Goal: Information Seeking & Learning: Find specific fact

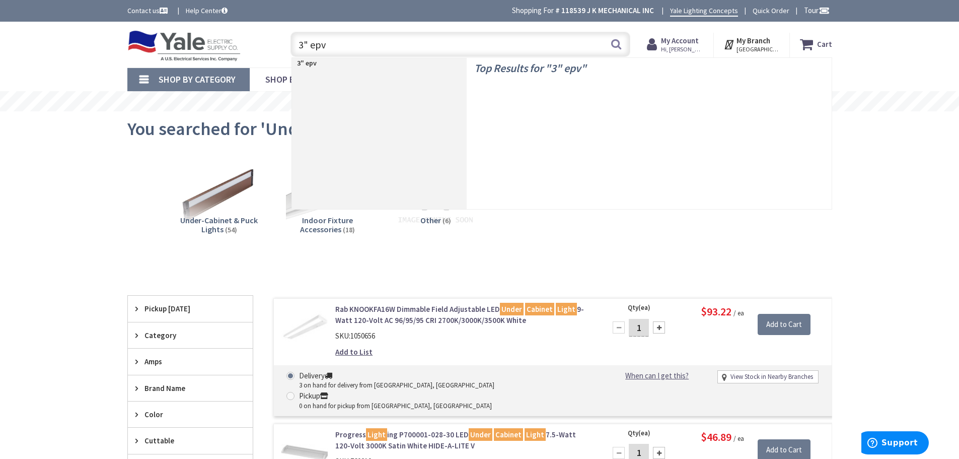
type input "3" epvc"
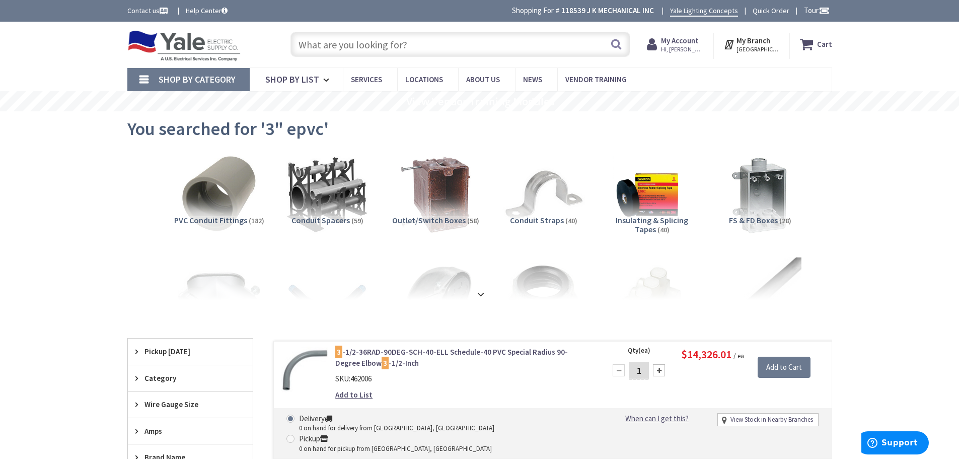
drag, startPoint x: 444, startPoint y: 54, endPoint x: 451, endPoint y: 51, distance: 7.0
click at [445, 53] on input "text" at bounding box center [460, 44] width 340 height 25
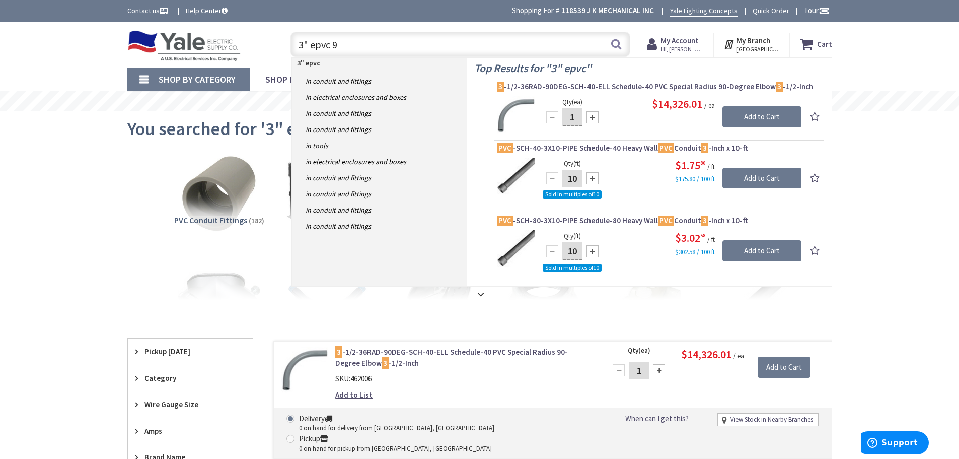
type input "3" epvc 90"
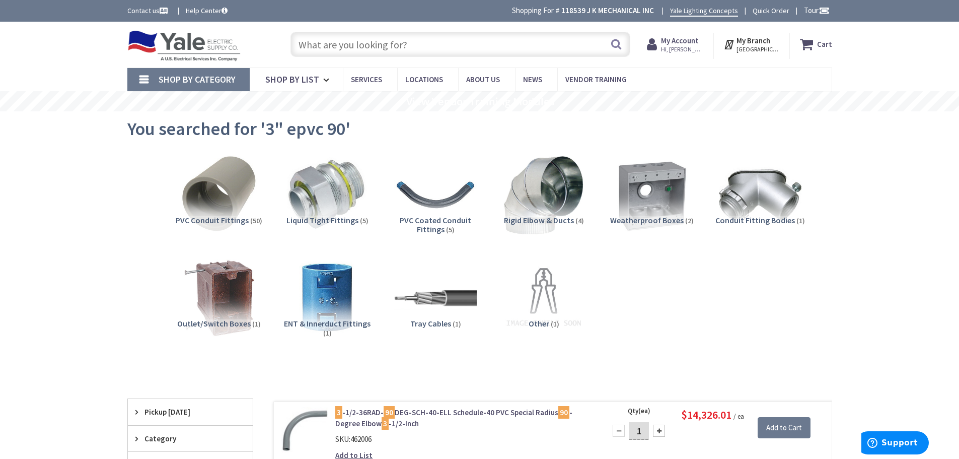
click at [430, 46] on input "text" at bounding box center [460, 44] width 340 height 25
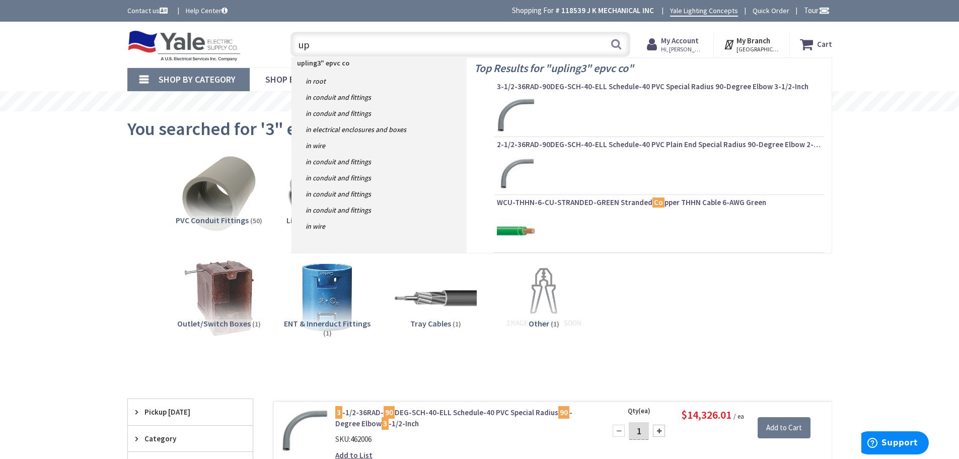
type input "u"
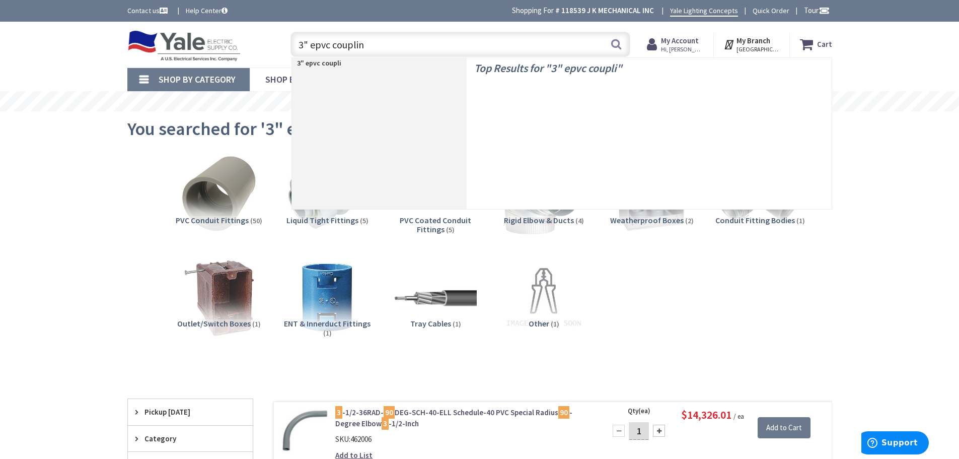
type input "3" epvc coupling"
